Goal: Task Accomplishment & Management: Use online tool/utility

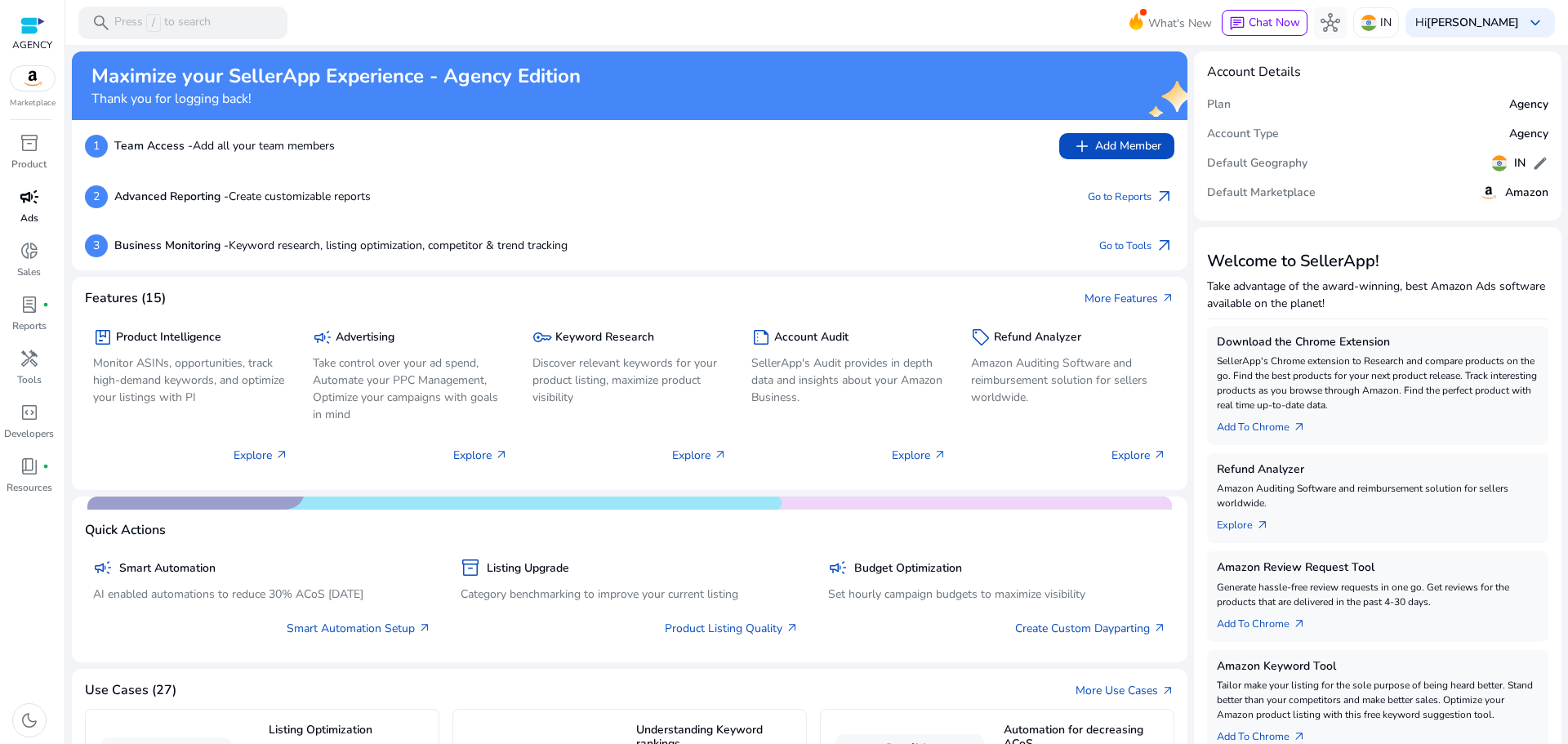
click at [32, 195] on span "campaign" at bounding box center [29, 197] width 19 height 19
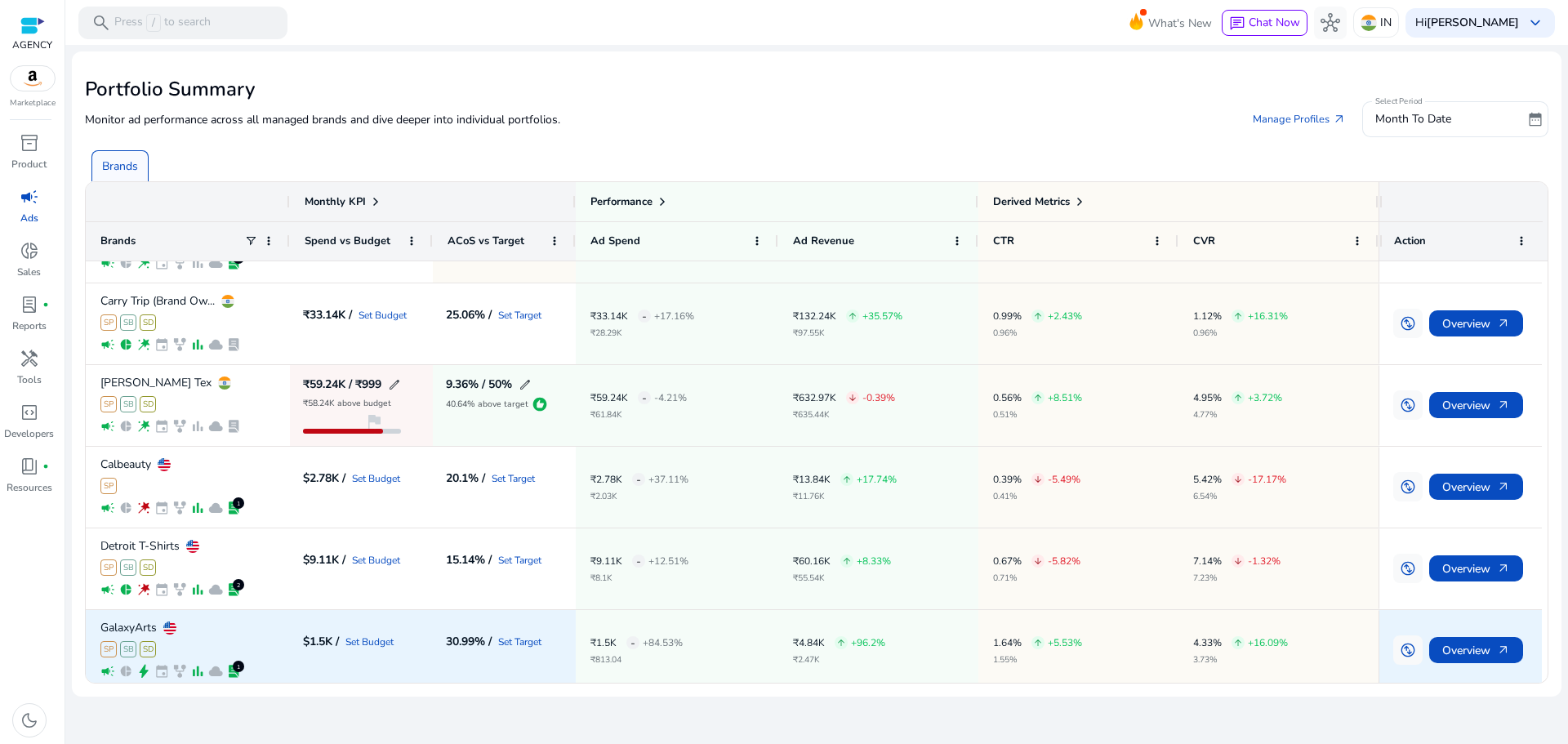
scroll to position [81, 0]
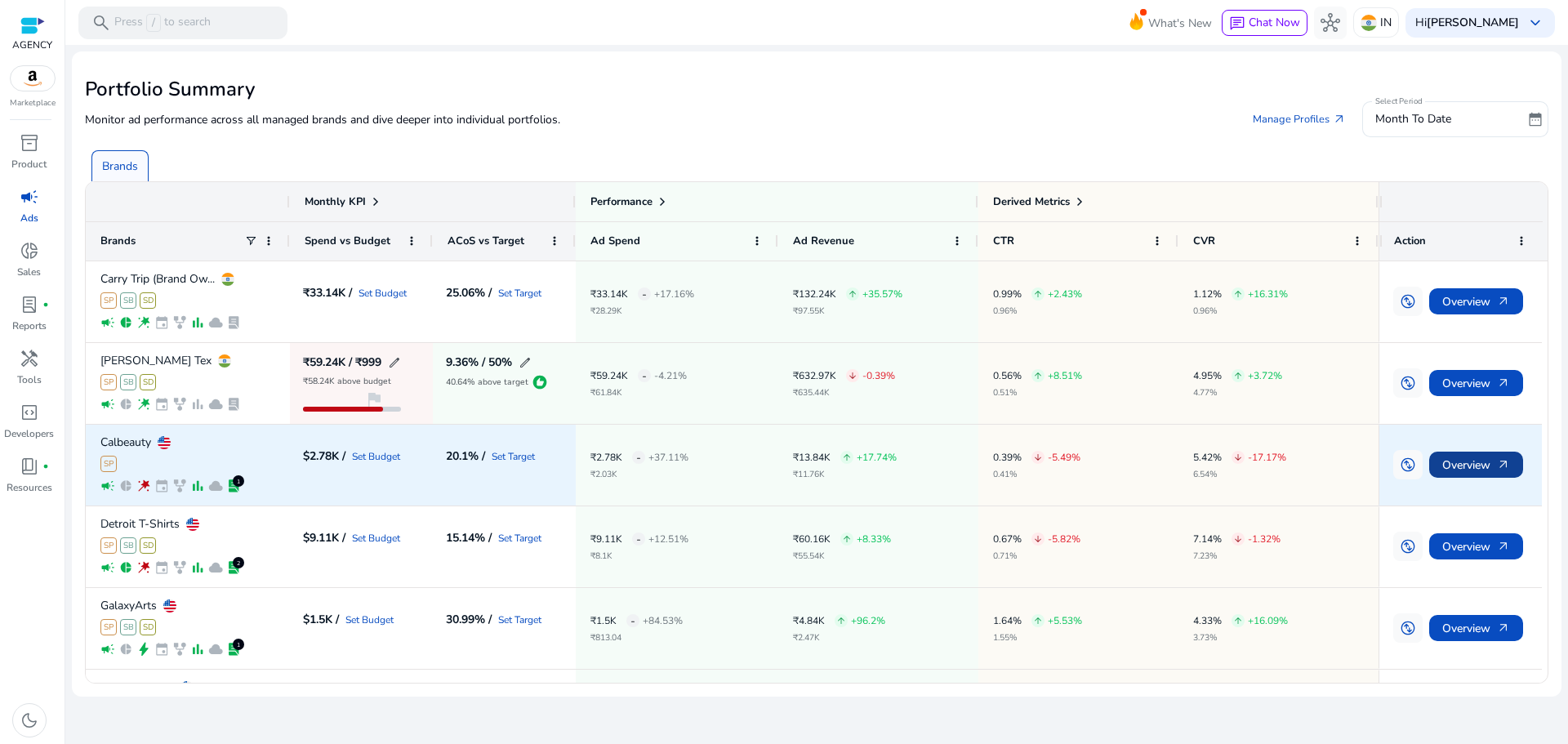
click at [1484, 463] on span "Overview arrow_outward" at bounding box center [1476, 465] width 67 height 33
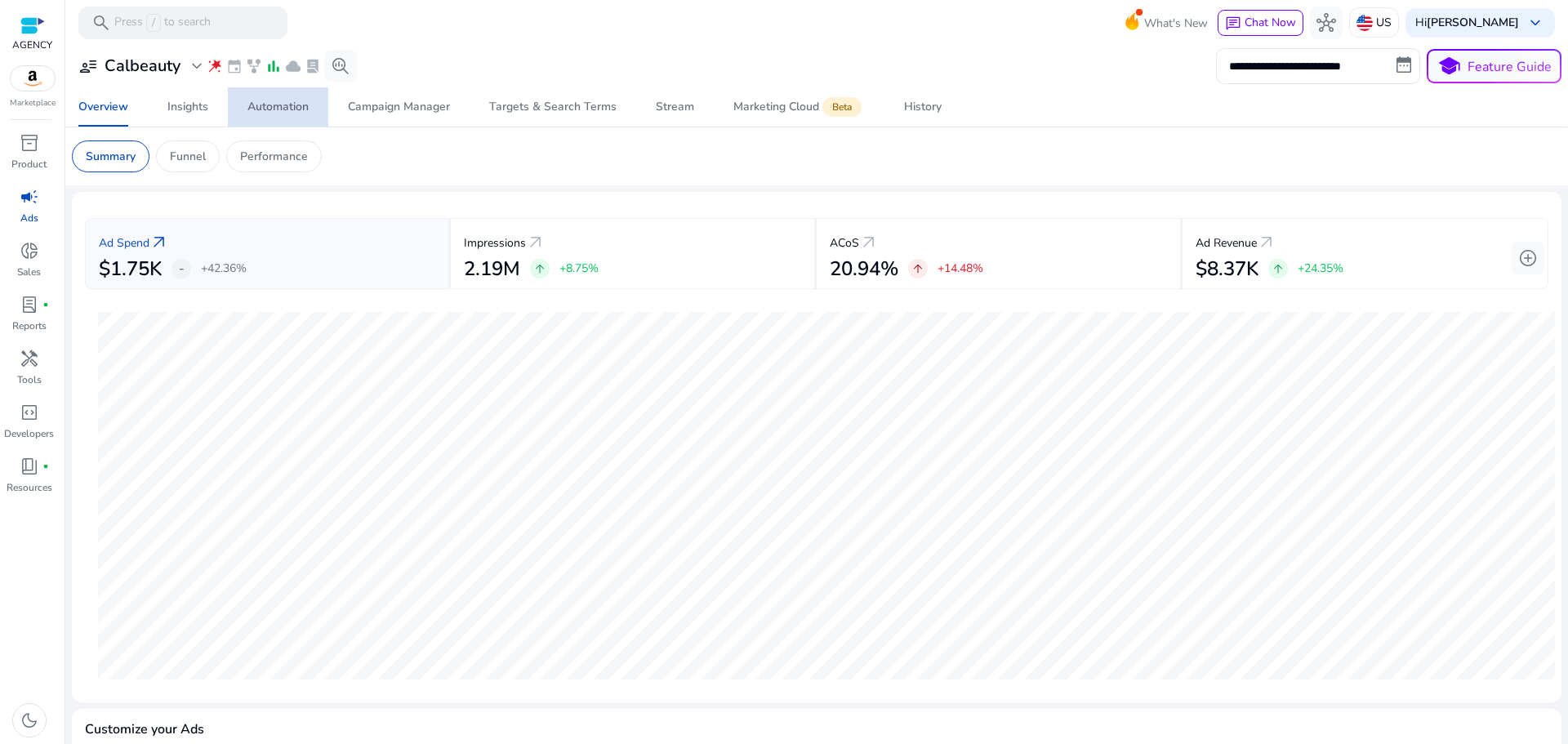
click at [271, 102] on div "Automation" at bounding box center [279, 107] width 61 height 11
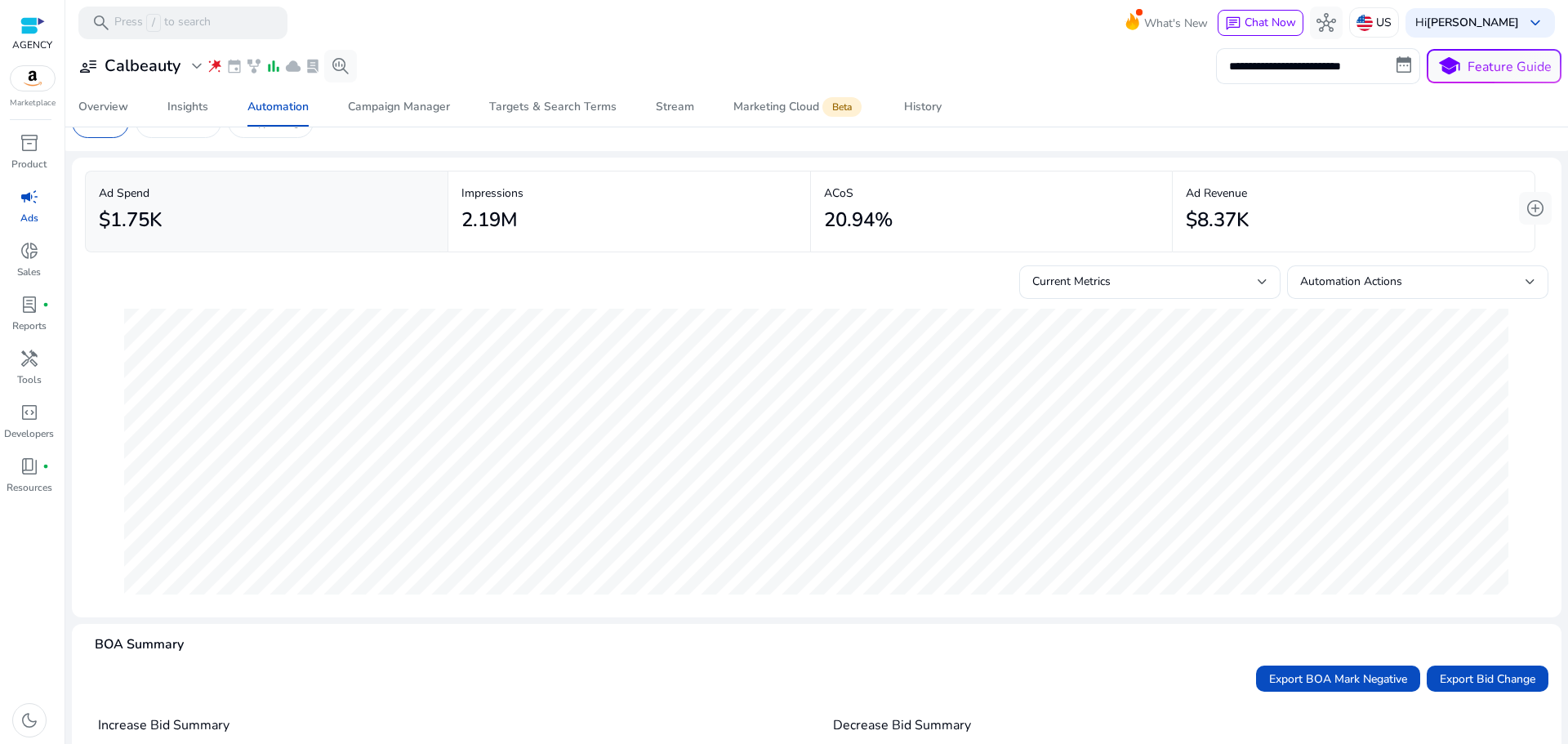
scroll to position [6, 0]
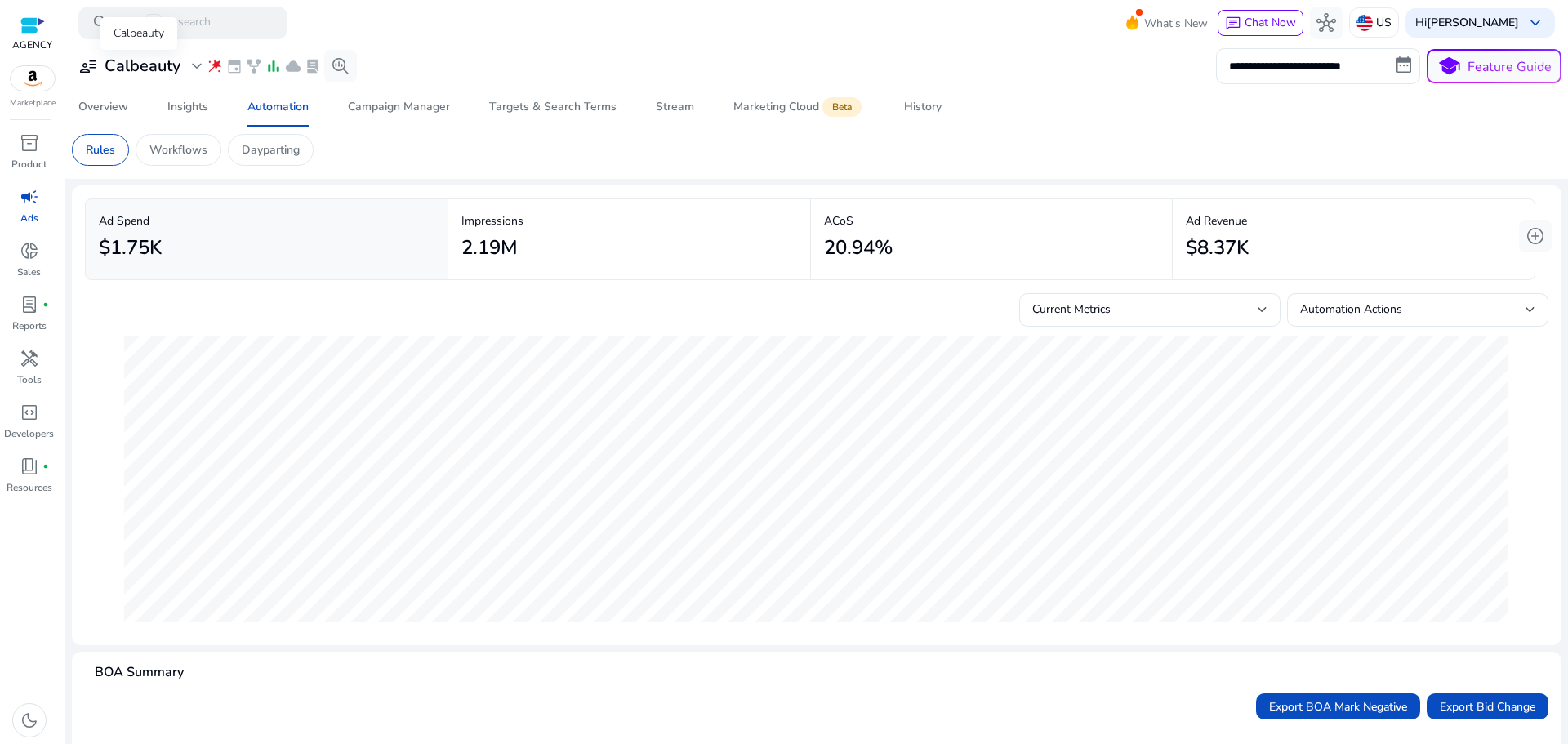
click at [124, 67] on h3 "Calbeauty" at bounding box center [142, 66] width 76 height 19
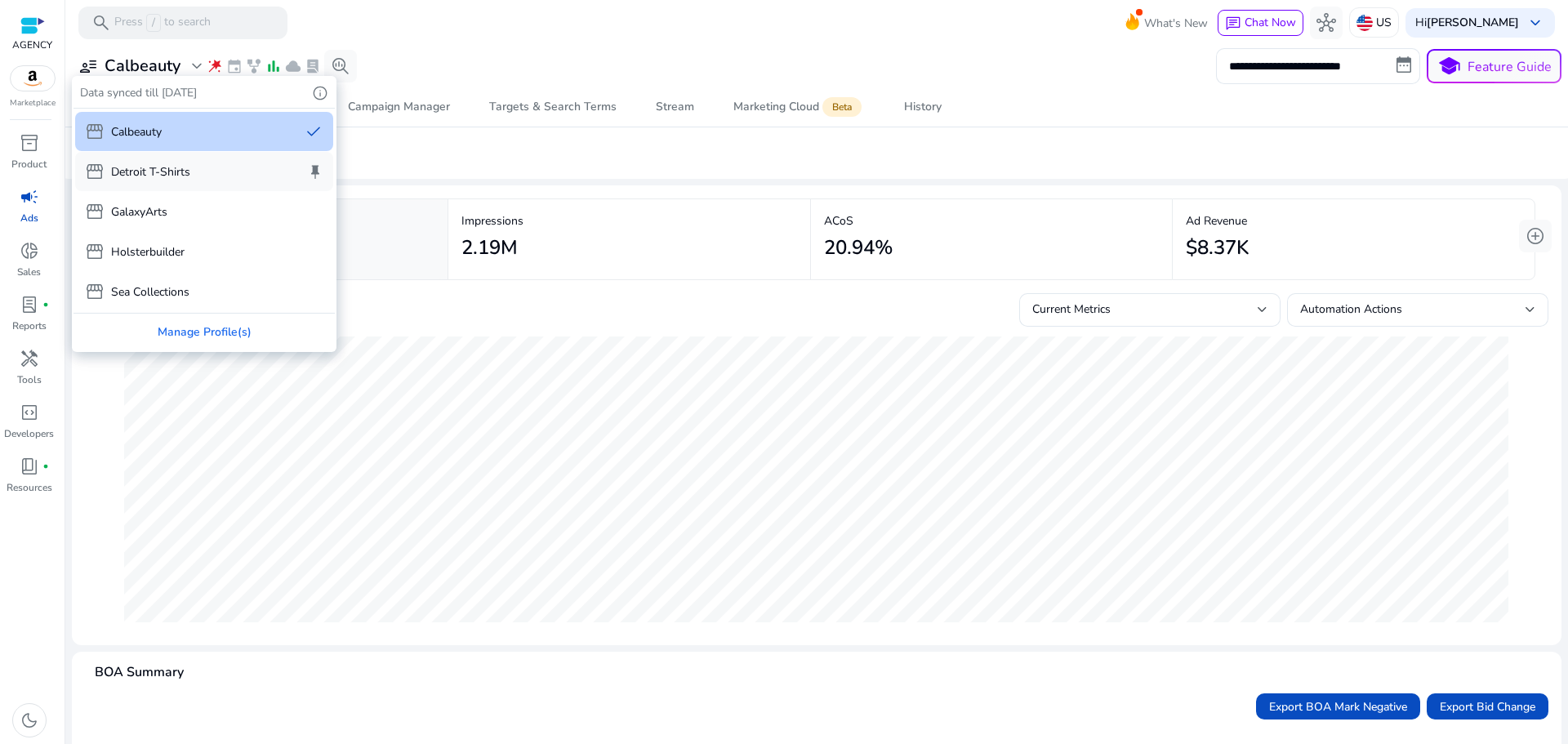
click at [162, 177] on p "Detroit T-Shirts" at bounding box center [151, 172] width 79 height 18
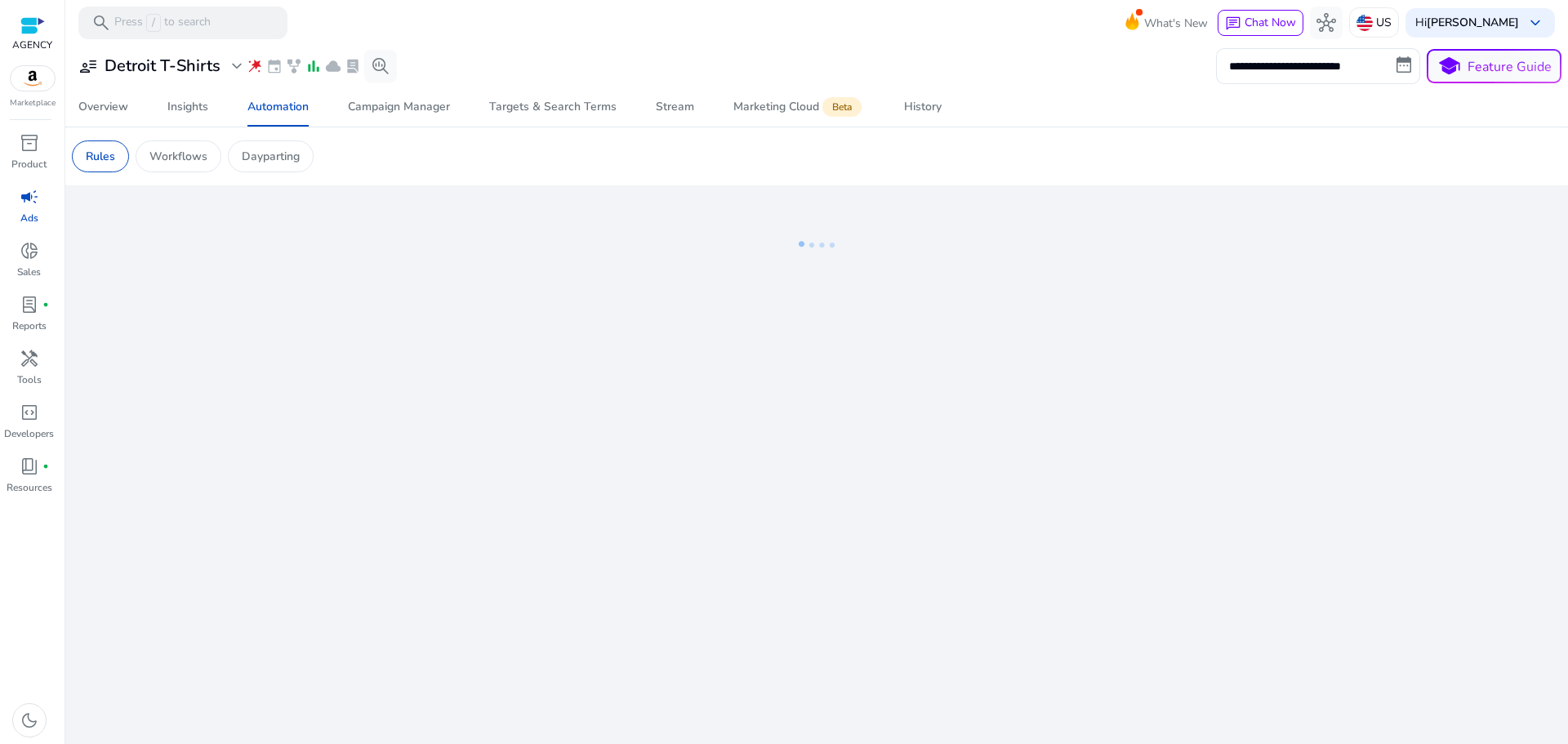
scroll to position [0, 0]
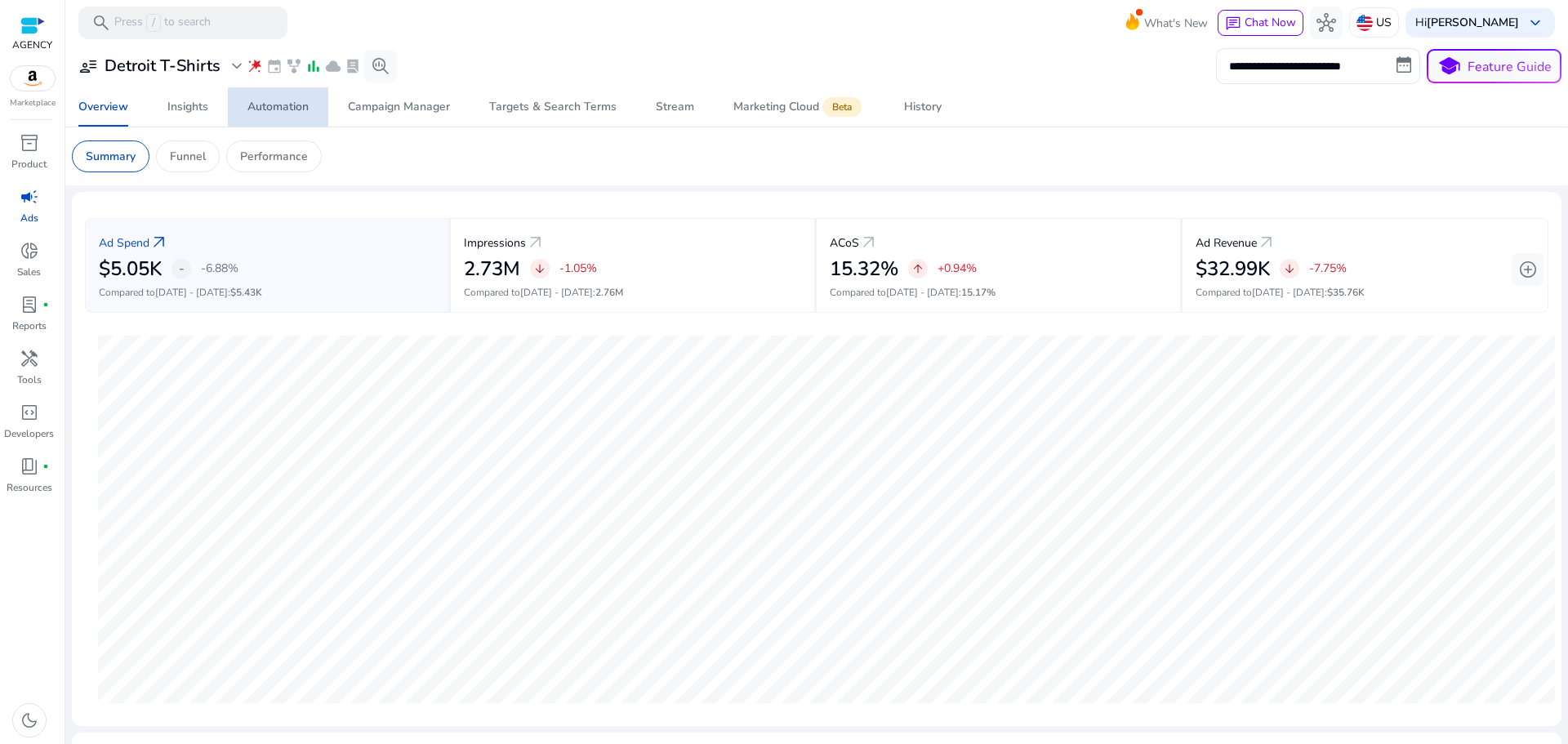
click at [294, 107] on div "Automation" at bounding box center [279, 107] width 61 height 11
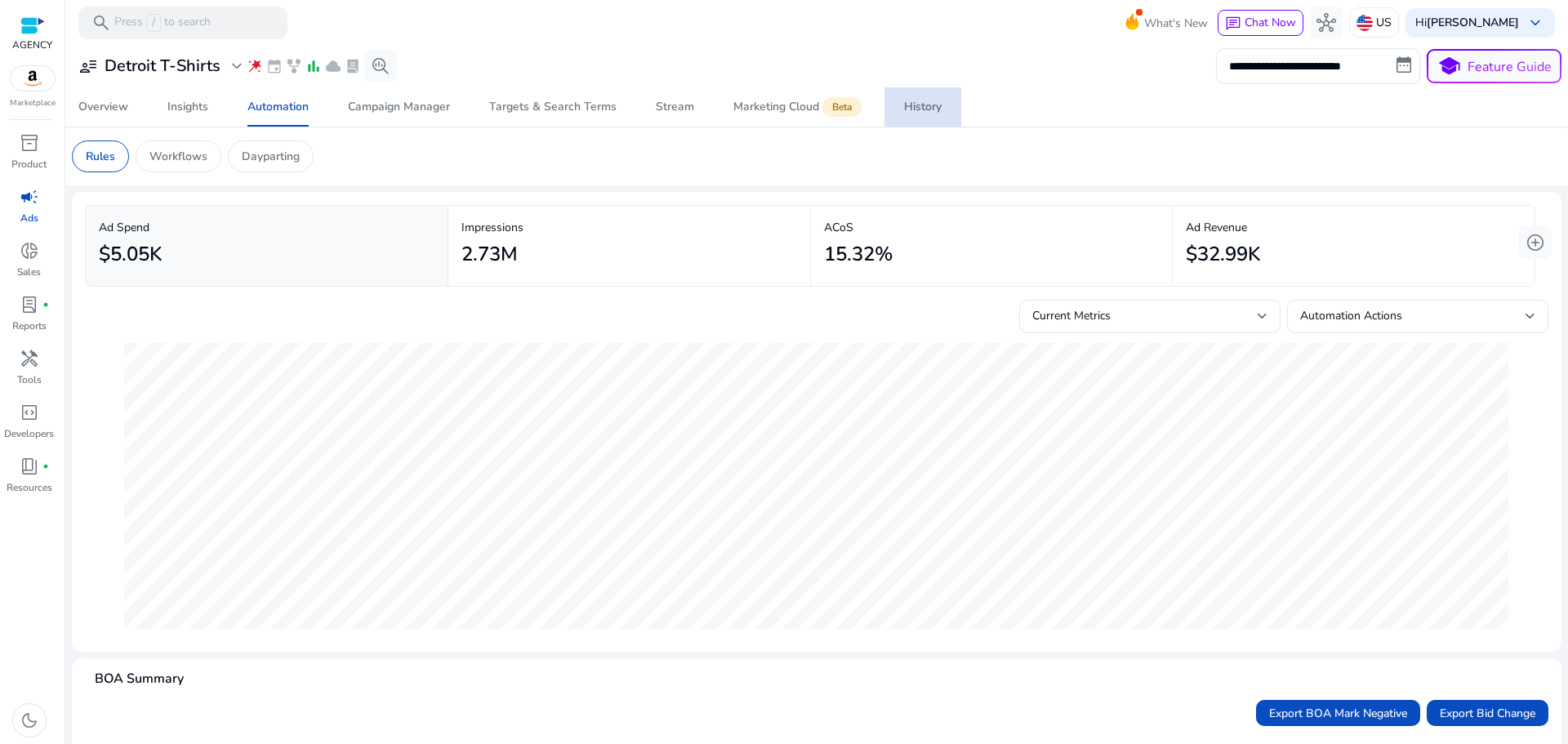
click at [897, 110] on link "History" at bounding box center [923, 107] width 77 height 39
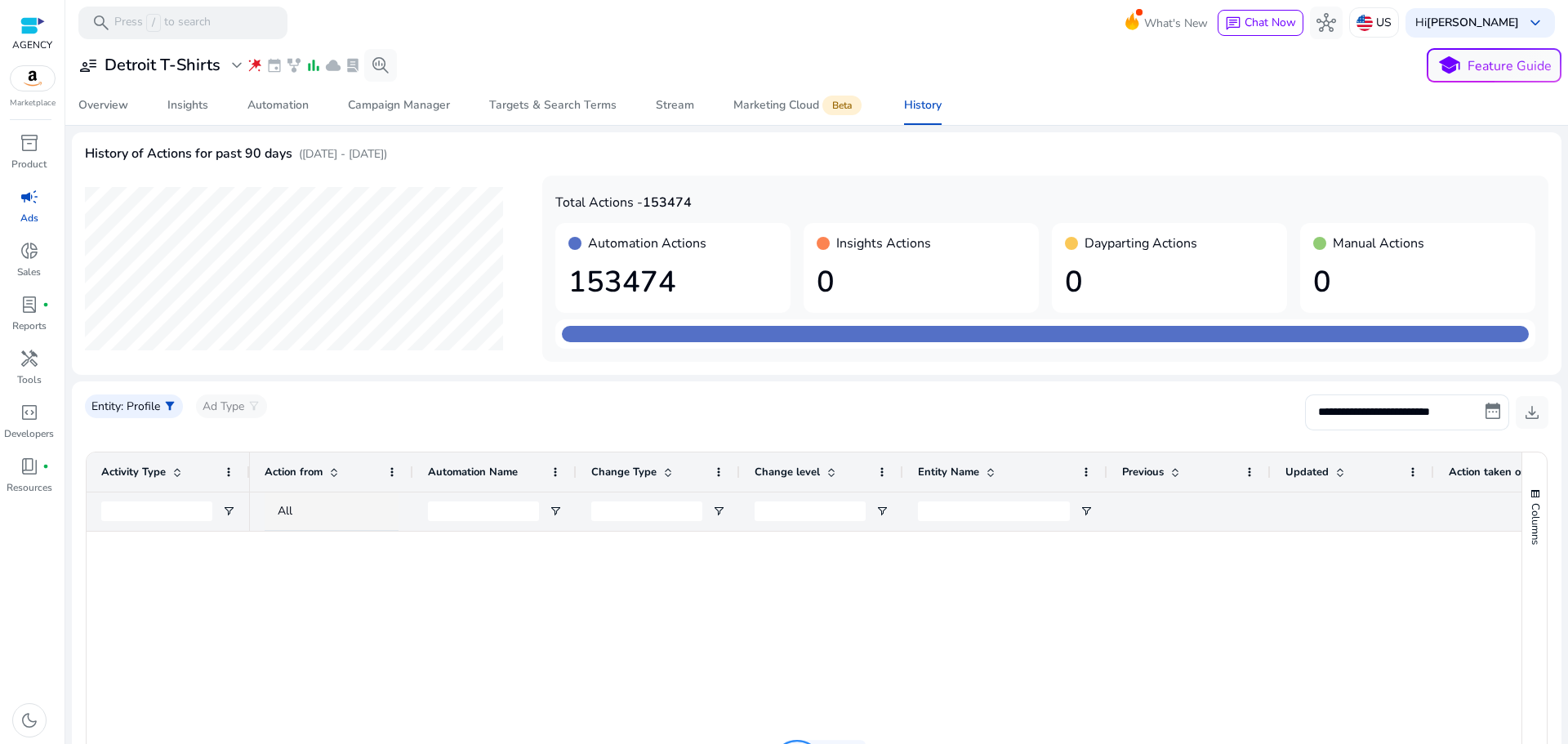
click at [4, 210] on link "campaign Ads" at bounding box center [29, 211] width 58 height 54
